Goal: Share content: Share content

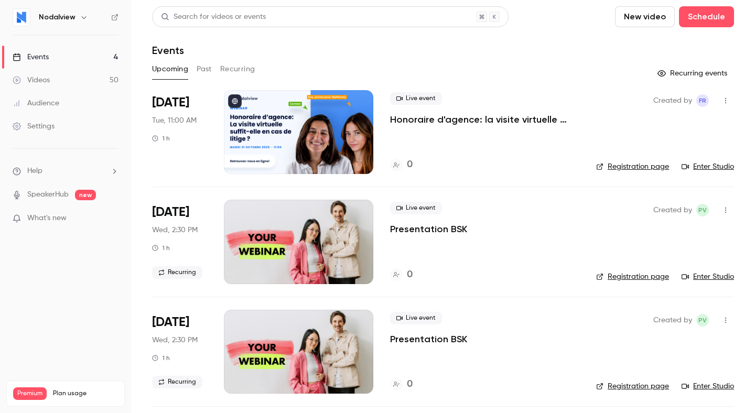
click at [341, 121] on div at bounding box center [298, 132] width 149 height 84
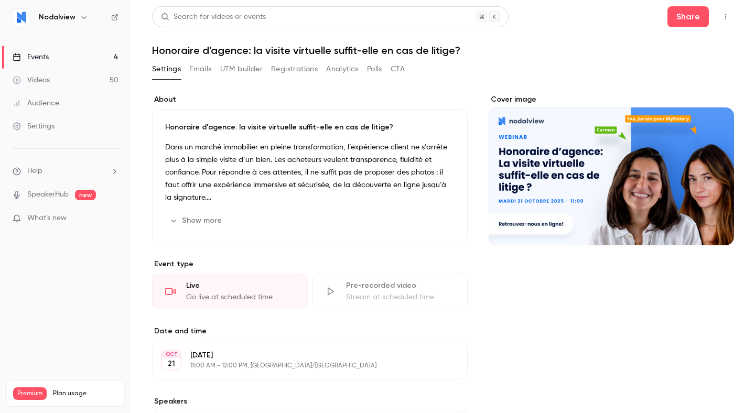
click at [406, 68] on div "Settings Emails UTM builder Registrations Analytics Polls CTA" at bounding box center [443, 71] width 582 height 21
click at [397, 68] on button "CTA" at bounding box center [397, 69] width 14 height 17
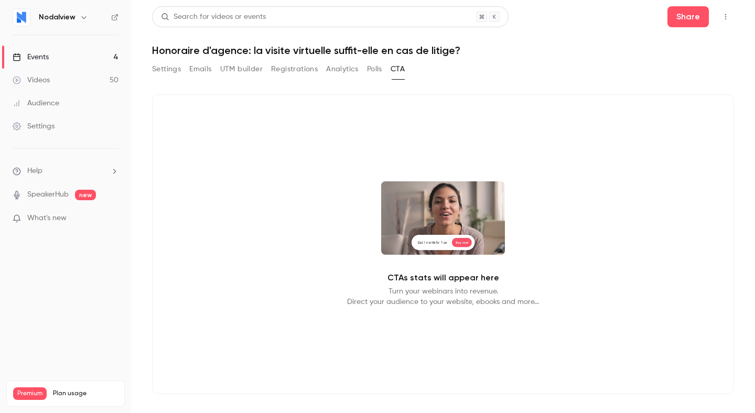
click at [209, 67] on button "Emails" at bounding box center [200, 69] width 22 height 17
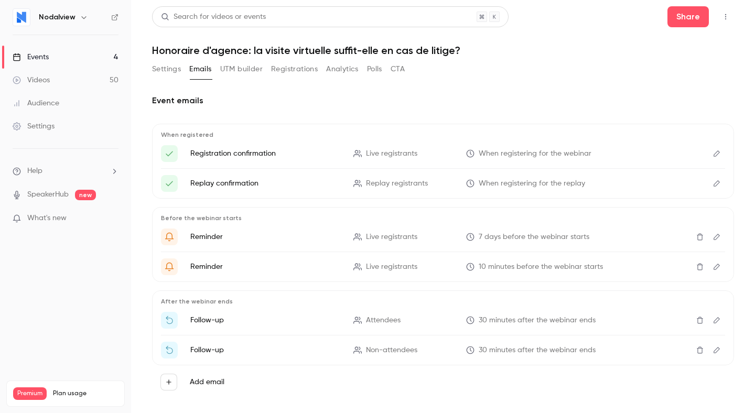
click at [166, 73] on button "Settings" at bounding box center [166, 69] width 29 height 17
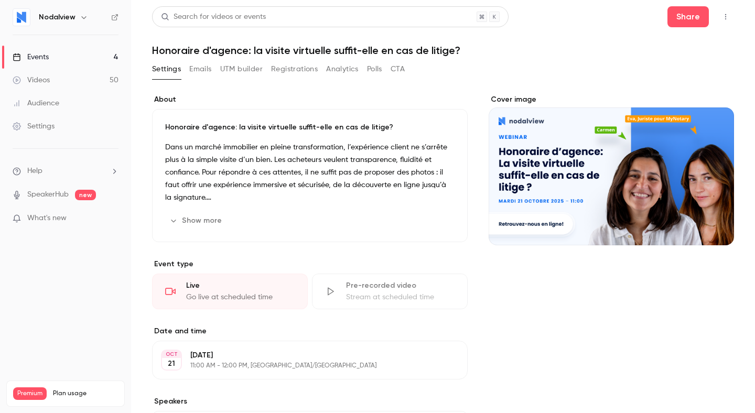
click at [727, 20] on button "button" at bounding box center [725, 16] width 17 height 17
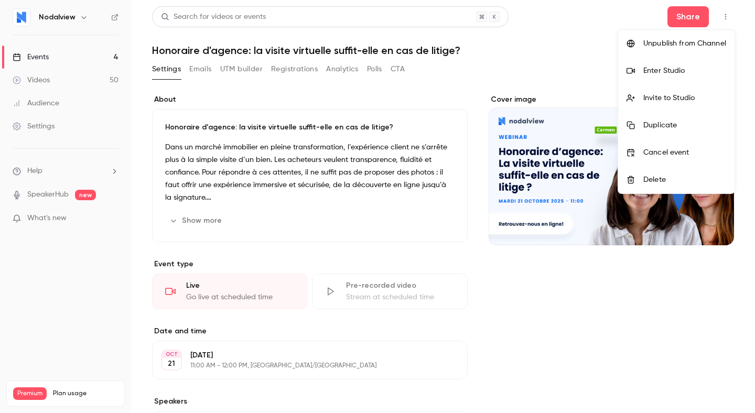
click at [725, 15] on div at bounding box center [377, 206] width 755 height 413
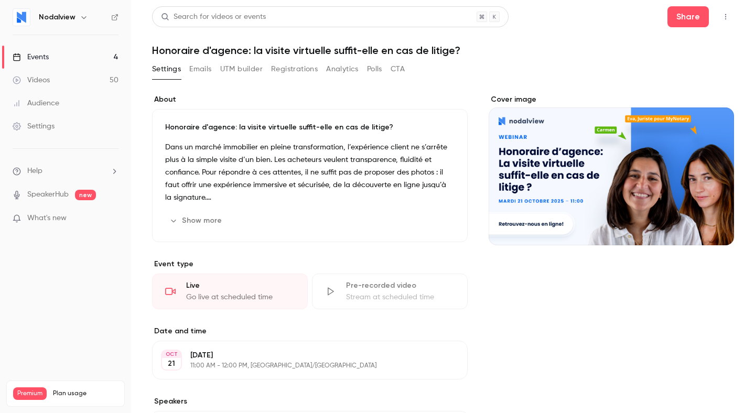
click at [725, 15] on icon "button" at bounding box center [725, 16] width 8 height 7
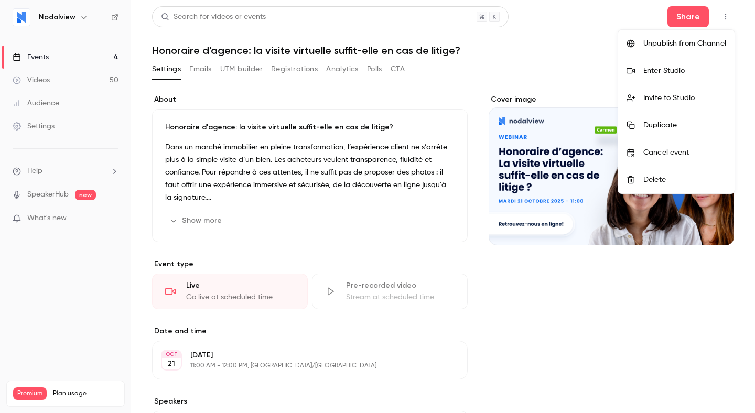
click at [705, 99] on div "Invite to Studio" at bounding box center [684, 98] width 83 height 10
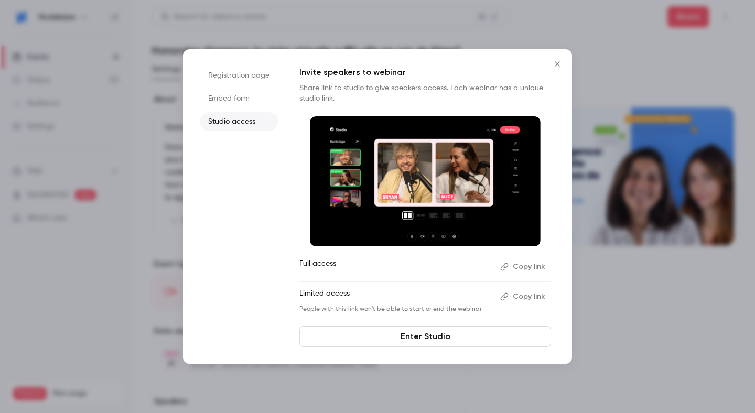
click at [558, 66] on icon "Close" at bounding box center [556, 63] width 5 height 5
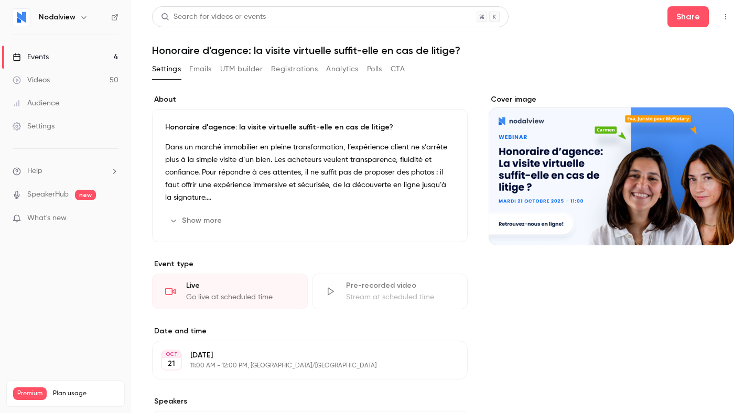
click at [725, 18] on icon "button" at bounding box center [725, 16] width 8 height 7
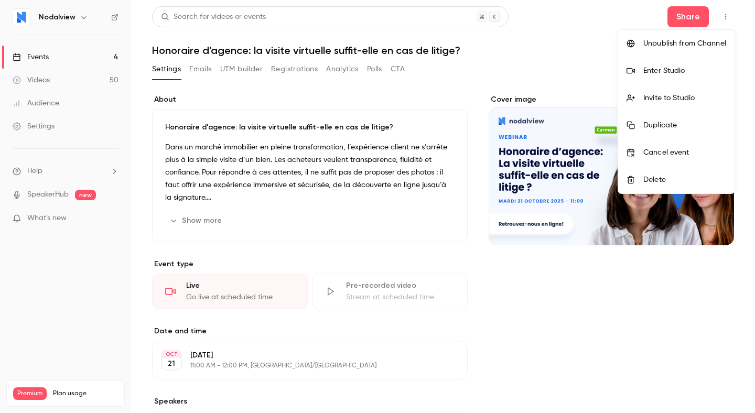
click at [695, 96] on div "Invite to Studio" at bounding box center [684, 98] width 83 height 10
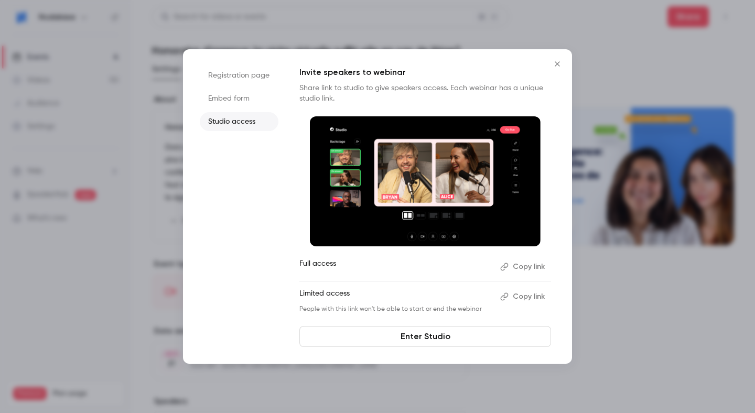
click at [522, 267] on button "Copy link" at bounding box center [523, 266] width 55 height 17
click at [558, 67] on icon "Close" at bounding box center [557, 64] width 13 height 8
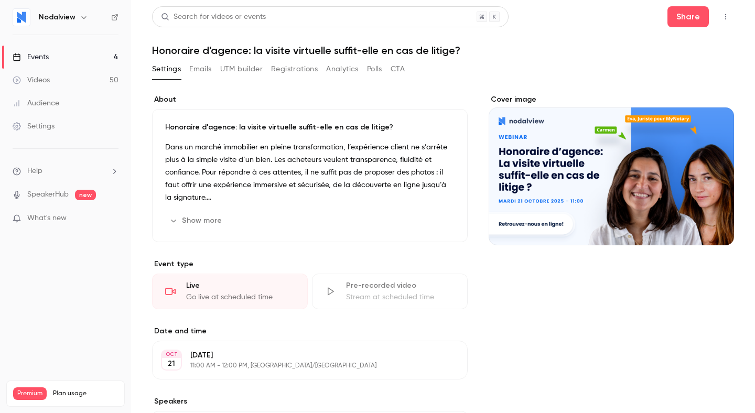
click at [202, 71] on button "Emails" at bounding box center [200, 69] width 22 height 17
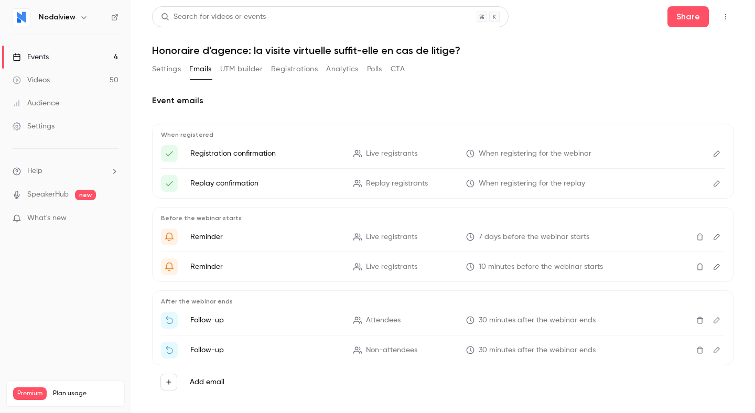
click at [283, 71] on button "Registrations" at bounding box center [294, 69] width 47 height 17
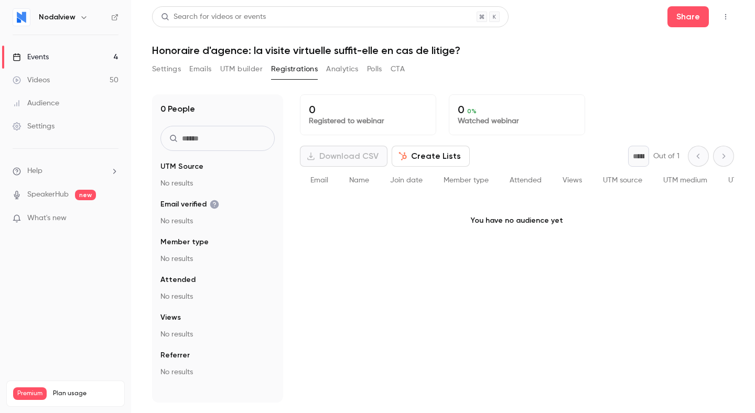
click at [344, 71] on button "Analytics" at bounding box center [342, 69] width 32 height 17
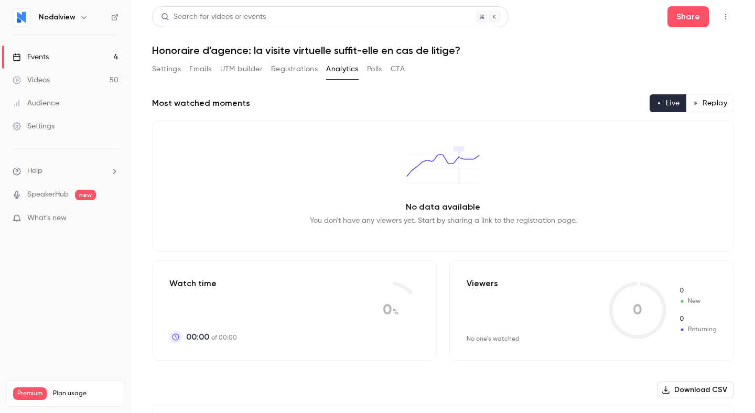
click at [372, 70] on button "Polls" at bounding box center [374, 69] width 15 height 17
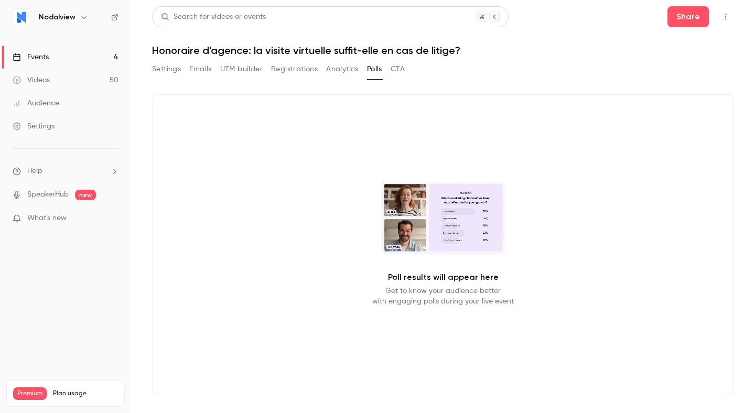
click at [404, 71] on button "CTA" at bounding box center [397, 69] width 14 height 17
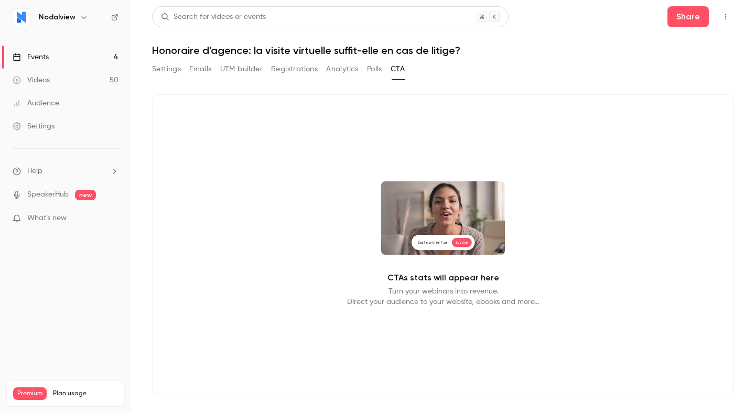
click at [162, 68] on button "Settings" at bounding box center [166, 69] width 29 height 17
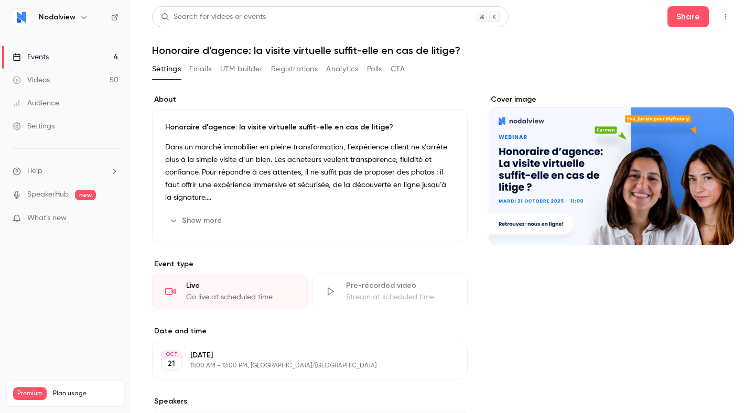
click at [199, 68] on button "Emails" at bounding box center [200, 69] width 22 height 17
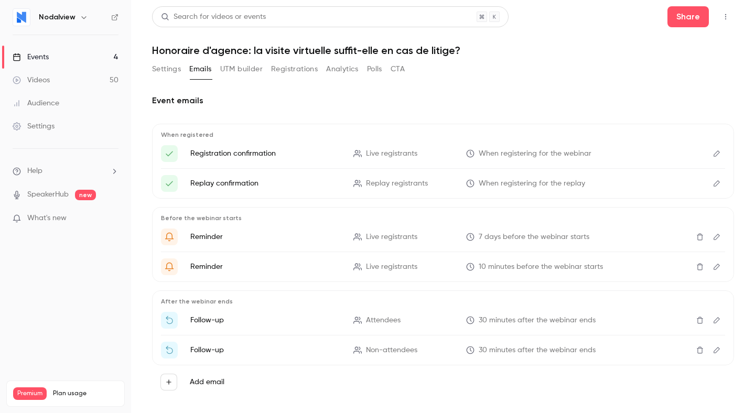
click at [167, 67] on button "Settings" at bounding box center [166, 69] width 29 height 17
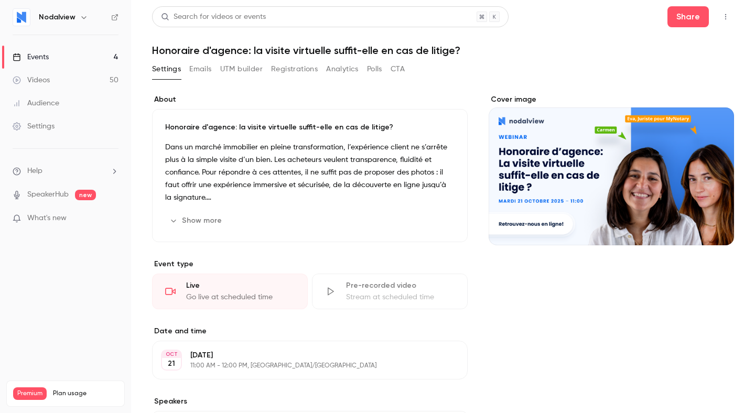
click at [192, 73] on button "Emails" at bounding box center [200, 69] width 22 height 17
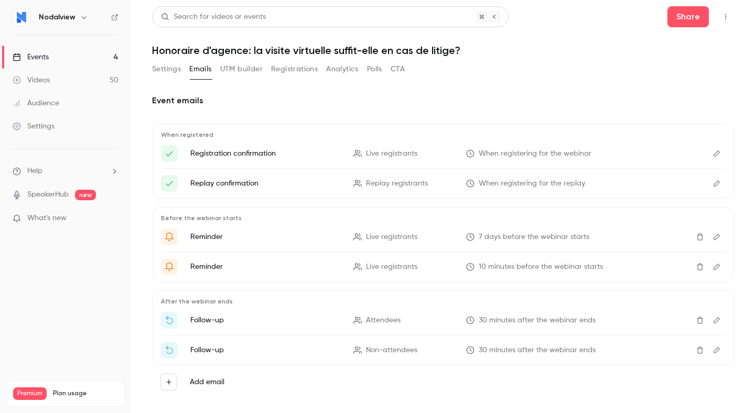
click at [247, 74] on button "UTM builder" at bounding box center [241, 69] width 42 height 17
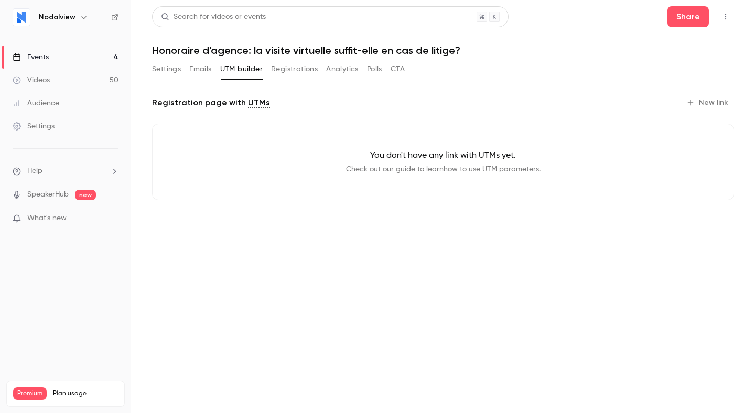
click at [292, 69] on button "Registrations" at bounding box center [294, 69] width 47 height 17
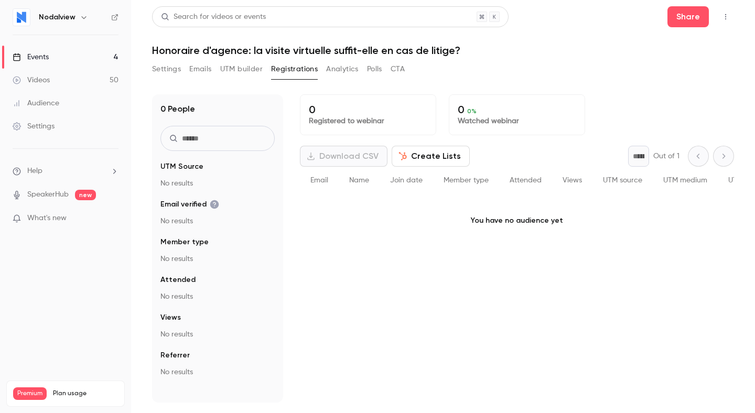
click at [346, 73] on button "Analytics" at bounding box center [342, 69] width 32 height 17
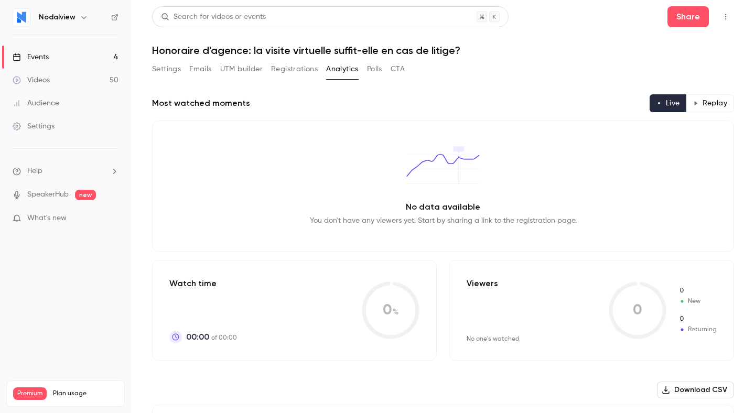
click at [375, 67] on button "Polls" at bounding box center [374, 69] width 15 height 17
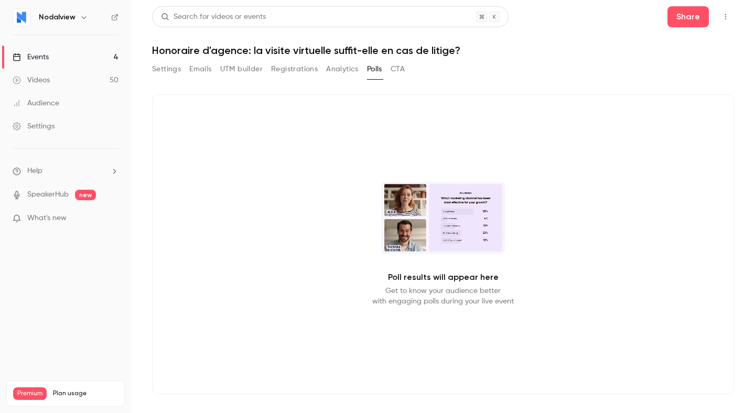
click at [399, 68] on button "CTA" at bounding box center [397, 69] width 14 height 17
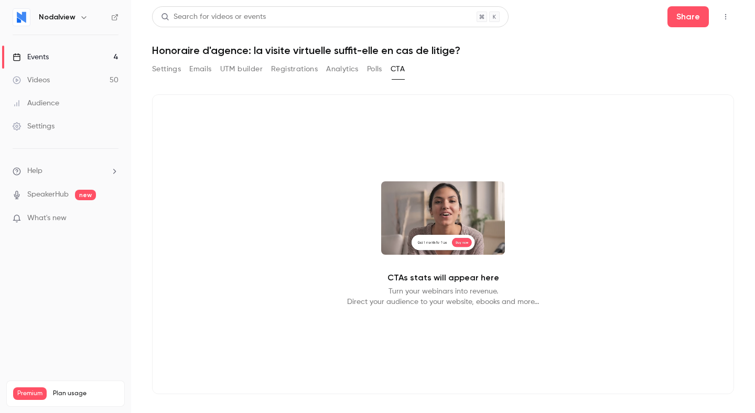
click at [282, 72] on button "Registrations" at bounding box center [294, 69] width 47 height 17
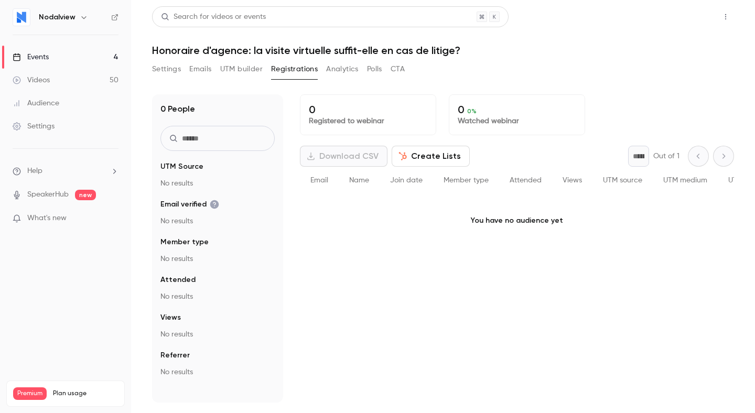
click at [678, 20] on button "Share" at bounding box center [687, 16] width 41 height 21
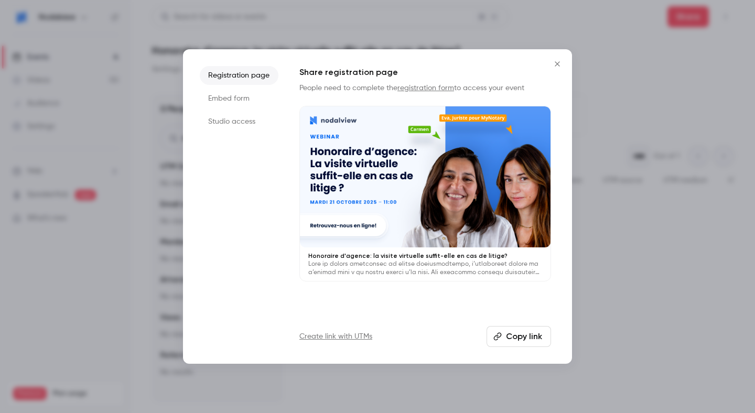
click at [526, 341] on button "Copy link" at bounding box center [518, 336] width 64 height 21
click at [631, 310] on div at bounding box center [377, 206] width 755 height 413
